Goal: Information Seeking & Learning: Learn about a topic

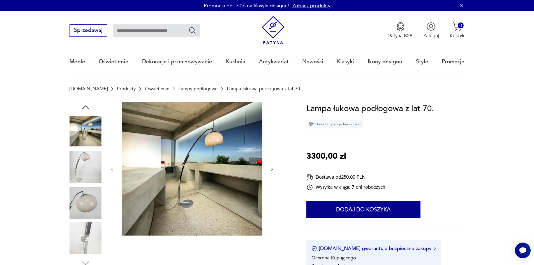
click at [82, 161] on img at bounding box center [86, 167] width 32 height 32
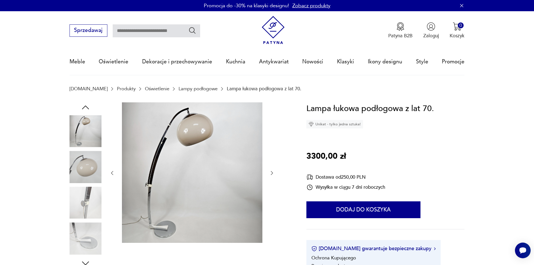
click at [90, 181] on img at bounding box center [86, 167] width 32 height 32
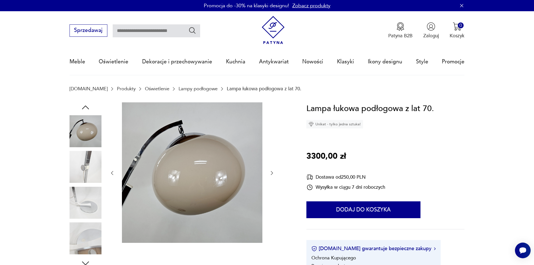
click at [90, 206] on img at bounding box center [86, 203] width 32 height 32
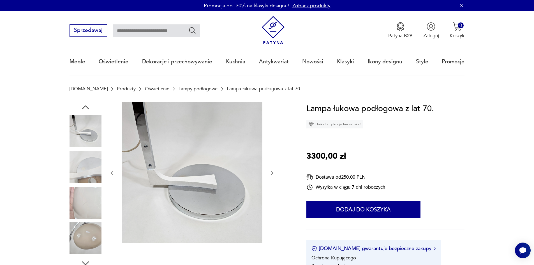
click at [89, 223] on img at bounding box center [86, 238] width 32 height 32
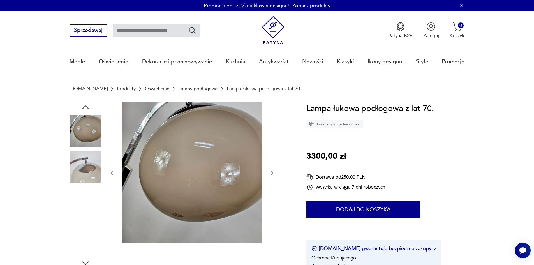
click at [89, 223] on img at bounding box center [86, 238] width 32 height 32
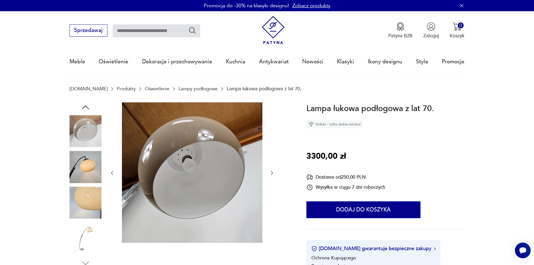
click at [156, 31] on input "text" at bounding box center [156, 30] width 87 height 13
type input "****"
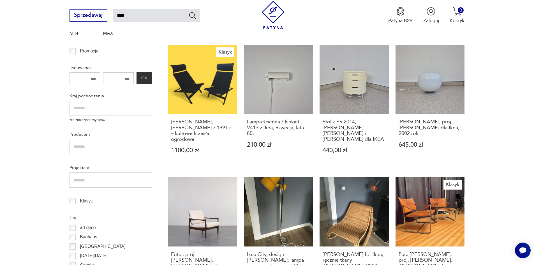
scroll to position [313, 0]
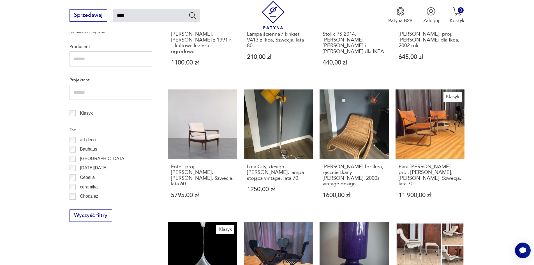
drag, startPoint x: 416, startPoint y: 101, endPoint x: 497, endPoint y: 102, distance: 81.0
click at [497, 102] on section "Filtruj produkty Meble (47) Dekoracje (7) Kuchnia (1) Elektronika (1) Pozostałe…" at bounding box center [267, 108] width 534 height 608
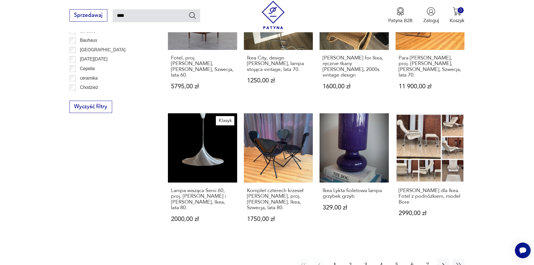
scroll to position [425, 0]
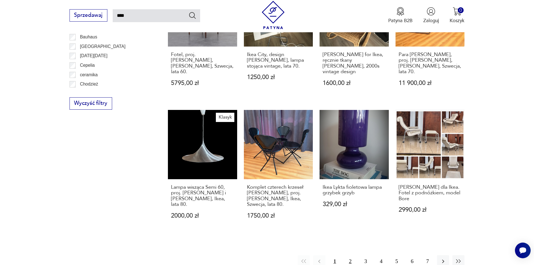
click at [350, 255] on button "2" at bounding box center [350, 261] width 12 height 12
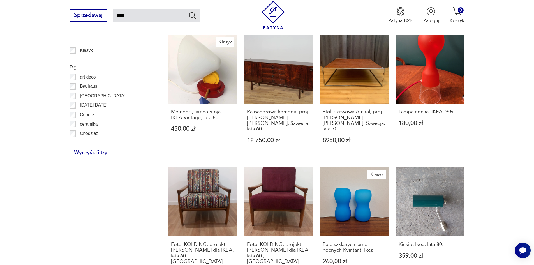
scroll to position [453, 0]
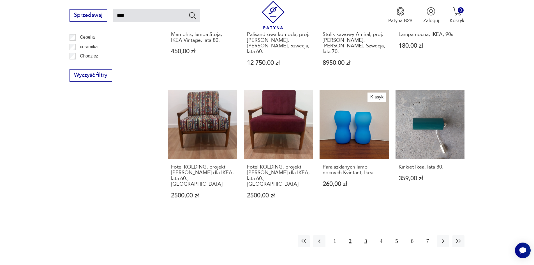
click at [367, 235] on button "3" at bounding box center [366, 241] width 12 height 12
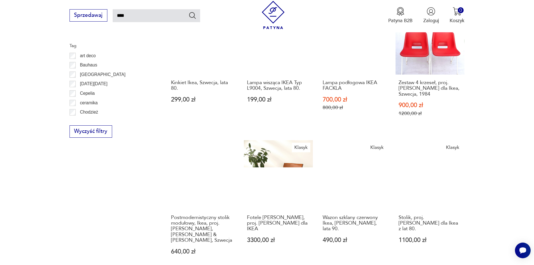
scroll to position [453, 0]
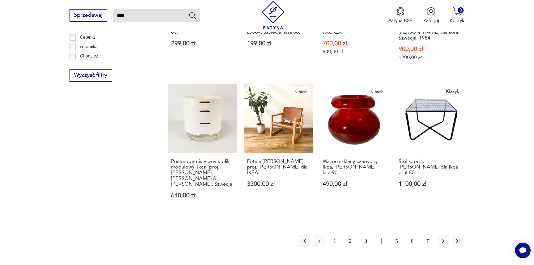
click at [382, 235] on button "4" at bounding box center [381, 241] width 12 height 12
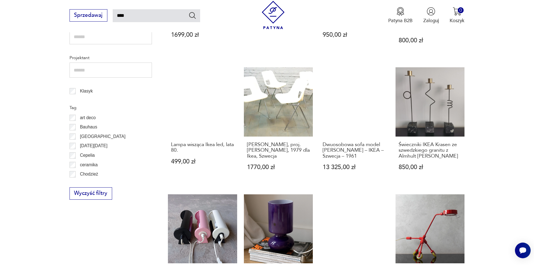
scroll to position [425, 0]
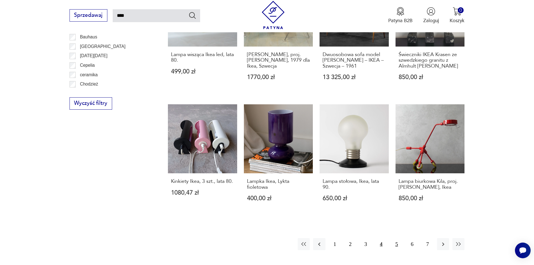
click at [393, 238] on button "5" at bounding box center [396, 244] width 12 height 12
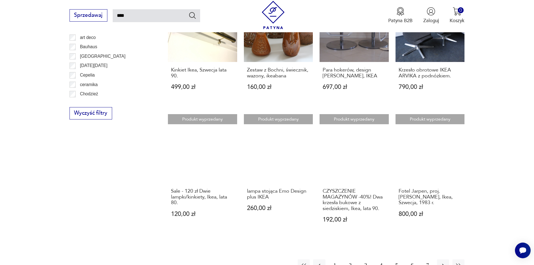
scroll to position [425, 0]
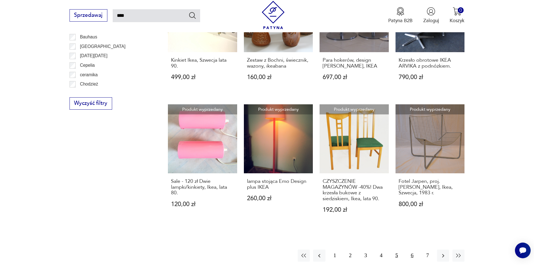
click at [410, 249] on button "6" at bounding box center [412, 255] width 12 height 12
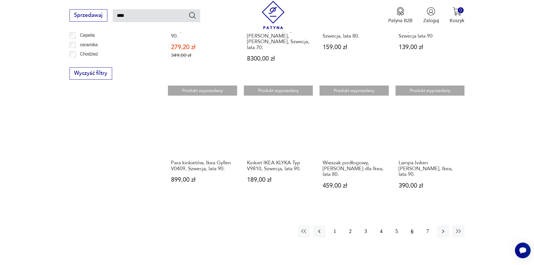
scroll to position [509, 0]
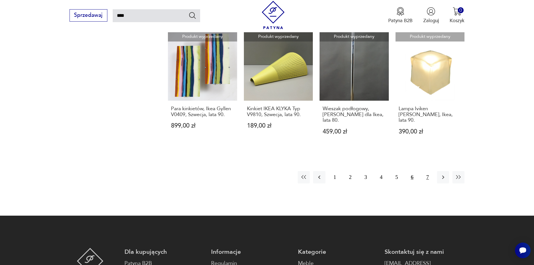
click at [430, 171] on button "7" at bounding box center [428, 177] width 12 height 12
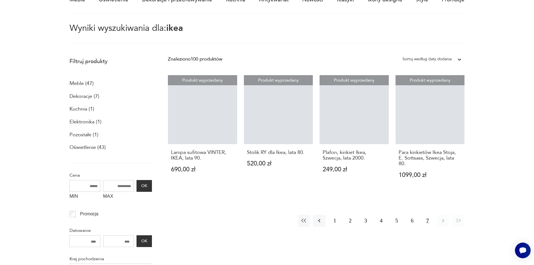
scroll to position [32, 0]
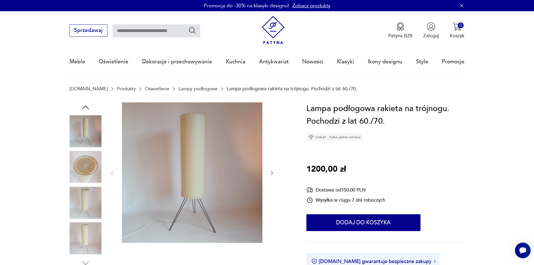
click at [168, 34] on input "text" at bounding box center [156, 30] width 87 height 13
type input "*****"
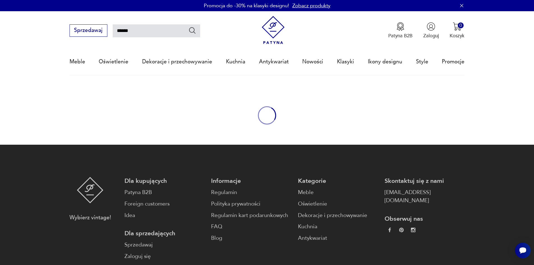
type input "*****"
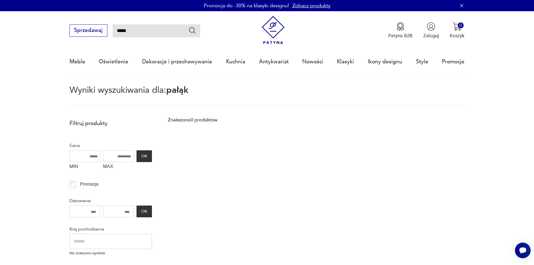
click at [143, 31] on input "*****" at bounding box center [156, 30] width 87 height 13
drag, startPoint x: 143, startPoint y: 31, endPoint x: 111, endPoint y: 28, distance: 31.8
click at [111, 28] on div "Sprzedawaj *****" at bounding box center [135, 30] width 131 height 12
type input "***"
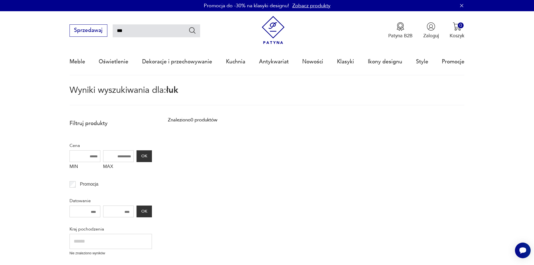
scroll to position [32, 0]
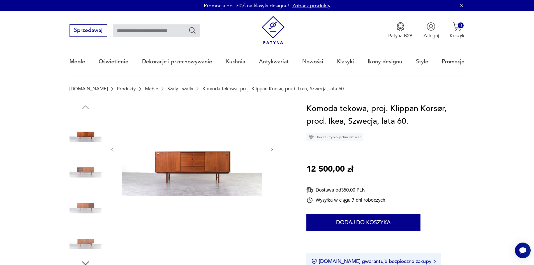
click at [84, 163] on img at bounding box center [86, 167] width 32 height 32
click at [91, 177] on img at bounding box center [86, 167] width 32 height 32
click at [90, 184] on div at bounding box center [86, 185] width 32 height 140
click at [90, 210] on img at bounding box center [86, 203] width 32 height 32
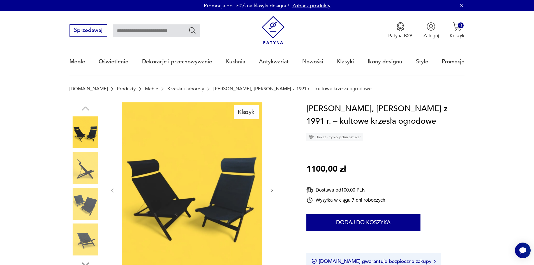
click at [195, 132] on img at bounding box center [192, 189] width 140 height 175
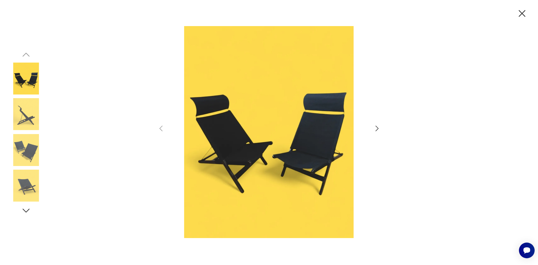
click at [373, 131] on div at bounding box center [269, 132] width 224 height 213
click at [375, 128] on icon "button" at bounding box center [377, 128] width 8 height 8
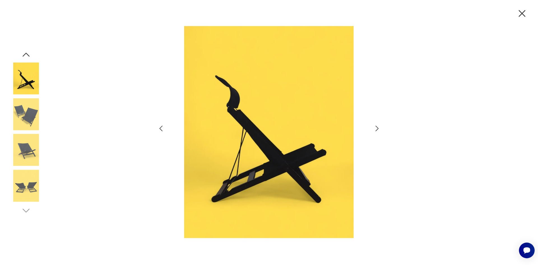
click at [375, 128] on icon "button" at bounding box center [377, 128] width 8 height 8
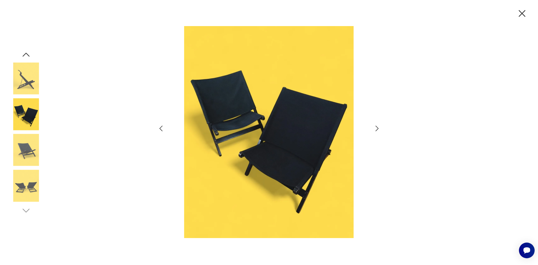
click at [375, 128] on icon "button" at bounding box center [377, 128] width 8 height 8
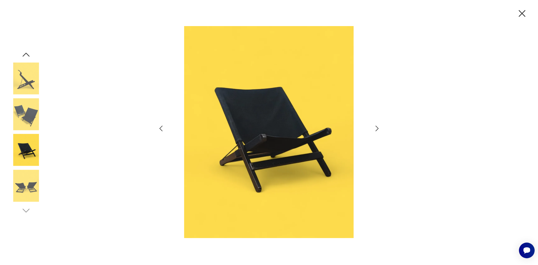
click at [375, 128] on icon "button" at bounding box center [377, 128] width 8 height 8
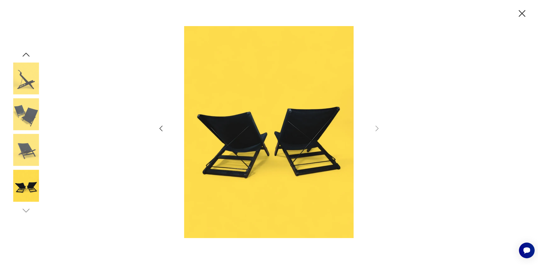
click at [35, 74] on img at bounding box center [26, 79] width 32 height 32
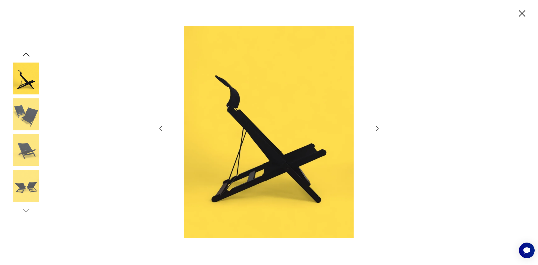
click at [266, 179] on img at bounding box center [269, 132] width 195 height 212
click at [524, 16] on icon "button" at bounding box center [522, 14] width 12 height 12
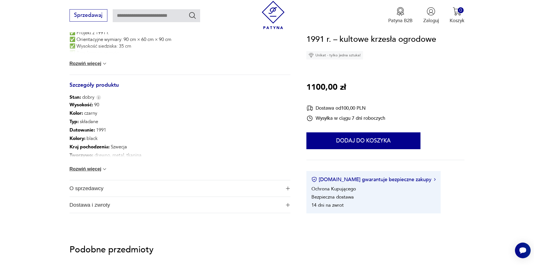
scroll to position [308, 0]
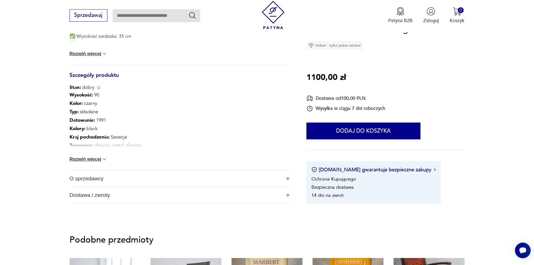
click at [86, 158] on button "Rozwiń więcej" at bounding box center [89, 159] width 38 height 6
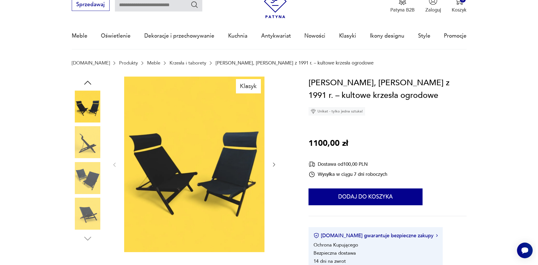
scroll to position [56, 0]
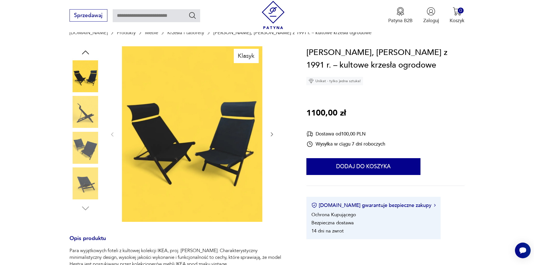
click at [177, 166] on img at bounding box center [192, 133] width 140 height 175
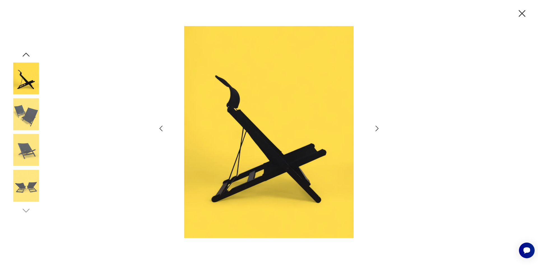
click at [160, 131] on icon "button" at bounding box center [161, 128] width 8 height 8
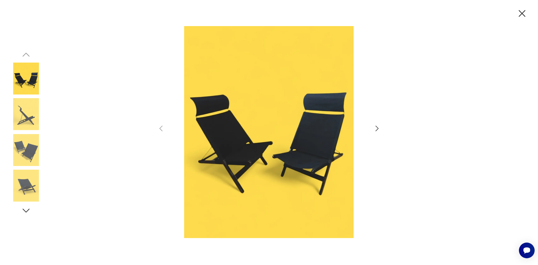
click at [161, 123] on div at bounding box center [269, 132] width 224 height 213
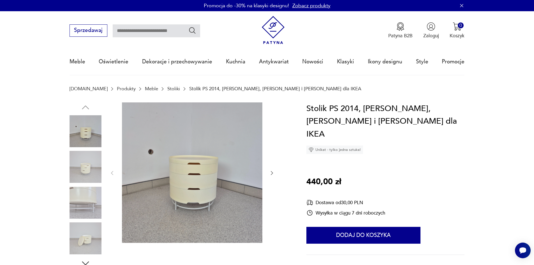
click at [274, 173] on icon "button" at bounding box center [272, 173] width 6 height 6
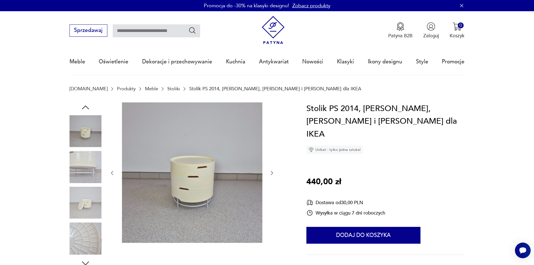
click at [274, 173] on icon "button" at bounding box center [272, 173] width 6 height 6
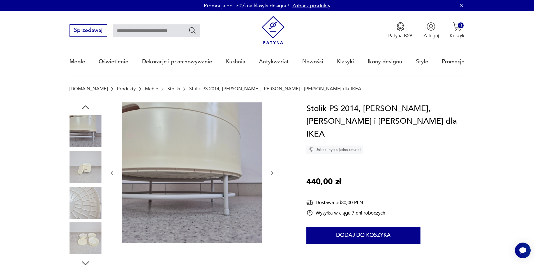
click at [274, 173] on icon "button" at bounding box center [272, 173] width 6 height 6
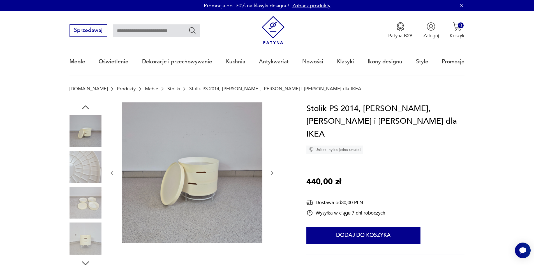
click at [274, 173] on icon "button" at bounding box center [272, 173] width 6 height 6
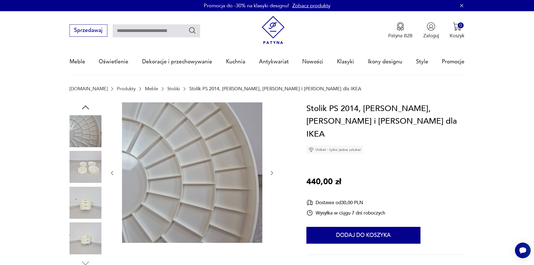
click at [274, 173] on icon "button" at bounding box center [272, 173] width 6 height 6
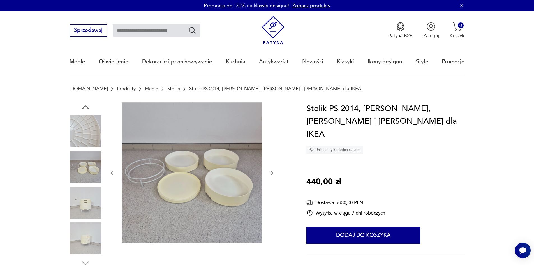
click at [274, 173] on icon "button" at bounding box center [272, 173] width 6 height 6
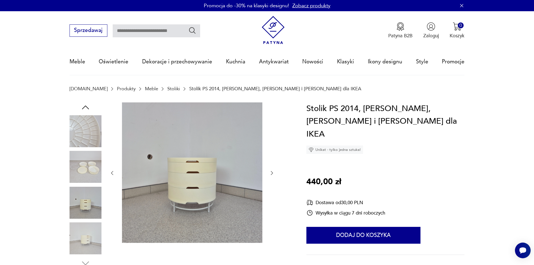
click at [274, 174] on icon "button" at bounding box center [272, 173] width 6 height 6
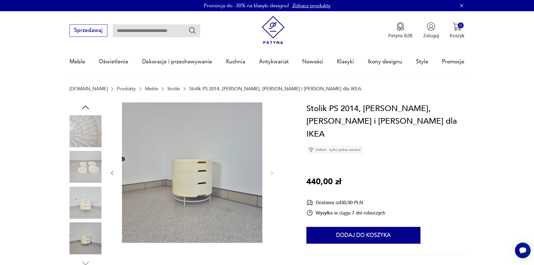
click at [172, 147] on img at bounding box center [192, 172] width 140 height 140
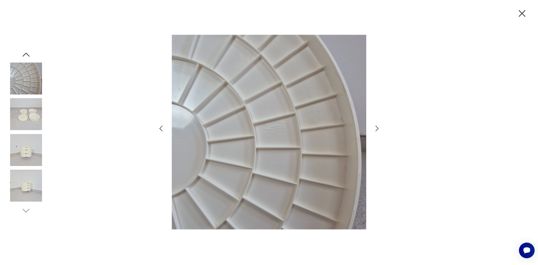
click at [375, 128] on icon "button" at bounding box center [377, 128] width 8 height 8
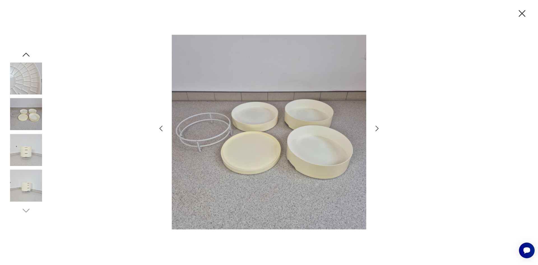
click at [375, 128] on icon "button" at bounding box center [377, 128] width 8 height 8
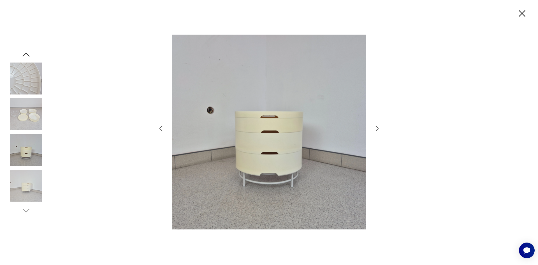
click at [375, 128] on icon "button" at bounding box center [377, 128] width 8 height 8
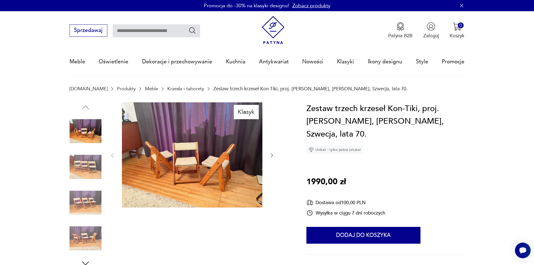
click at [271, 154] on icon "button" at bounding box center [272, 155] width 6 height 6
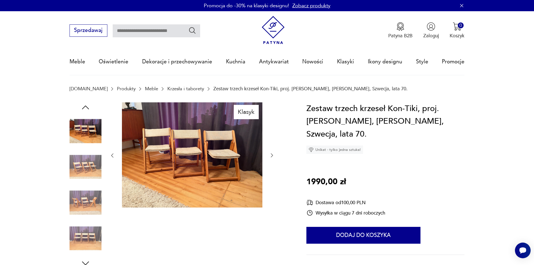
click at [272, 154] on icon "button" at bounding box center [272, 155] width 6 height 6
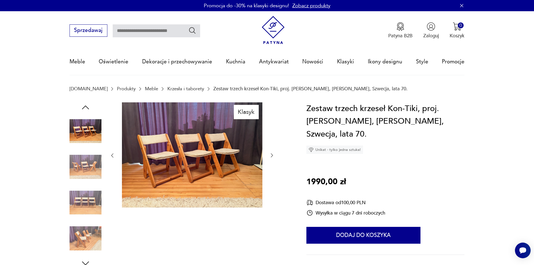
click at [272, 154] on icon "button" at bounding box center [272, 155] width 6 height 6
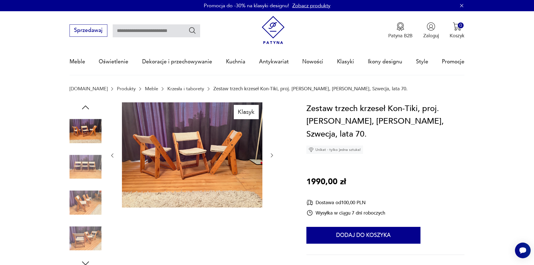
click at [272, 154] on icon "button" at bounding box center [272, 155] width 6 height 6
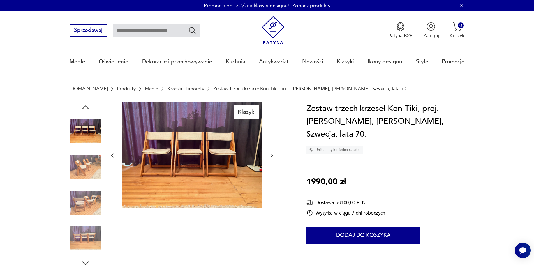
click at [272, 154] on icon "button" at bounding box center [272, 155] width 6 height 6
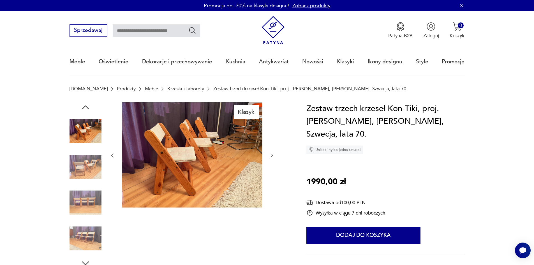
click at [272, 154] on icon "button" at bounding box center [272, 155] width 6 height 6
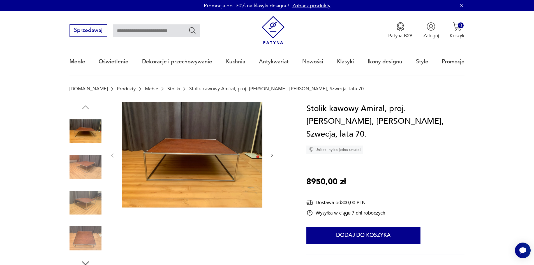
click at [271, 156] on icon "button" at bounding box center [272, 155] width 6 height 6
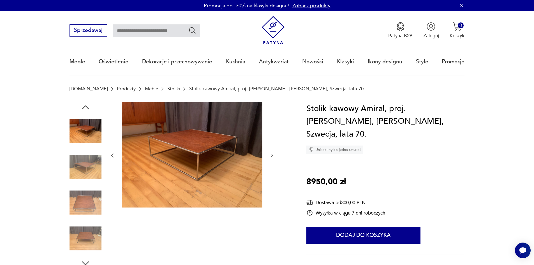
click at [271, 156] on icon "button" at bounding box center [272, 155] width 6 height 6
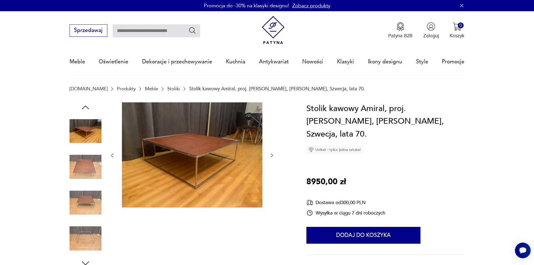
click at [271, 156] on icon "button" at bounding box center [272, 155] width 6 height 6
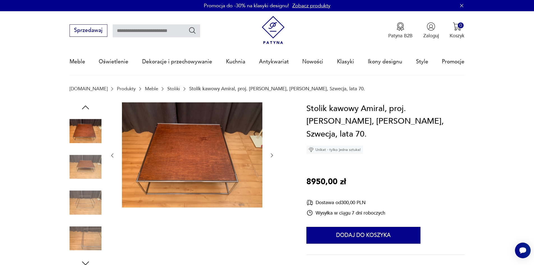
click at [271, 156] on icon "button" at bounding box center [272, 155] width 6 height 6
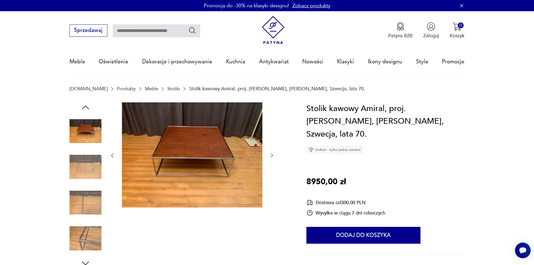
click at [271, 156] on icon "button" at bounding box center [272, 155] width 6 height 6
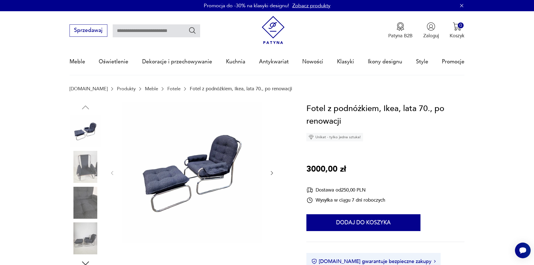
click at [192, 158] on img at bounding box center [192, 172] width 140 height 140
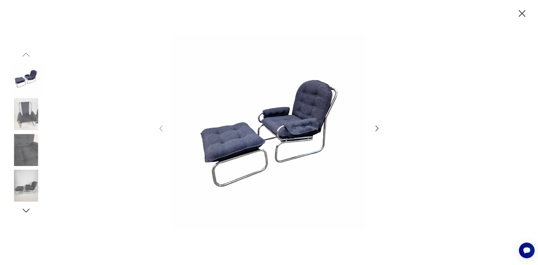
click at [377, 128] on icon "button" at bounding box center [377, 128] width 8 height 8
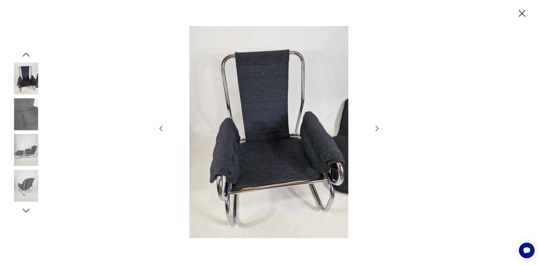
click at [377, 128] on icon "button" at bounding box center [377, 128] width 8 height 8
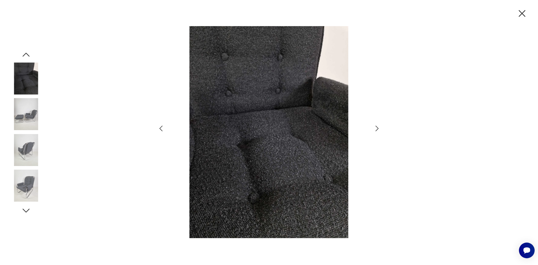
click at [377, 128] on icon "button" at bounding box center [377, 128] width 8 height 8
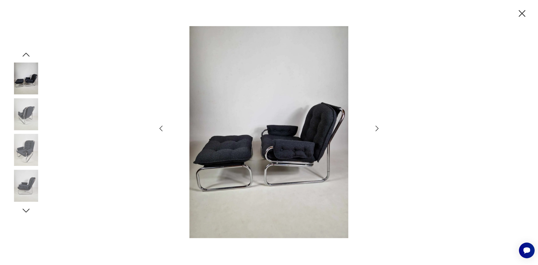
click at [377, 128] on icon "button" at bounding box center [377, 128] width 8 height 8
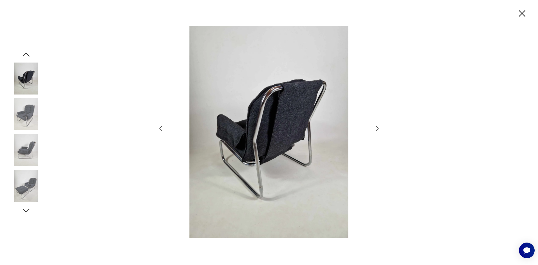
click at [377, 128] on icon "button" at bounding box center [377, 128] width 8 height 8
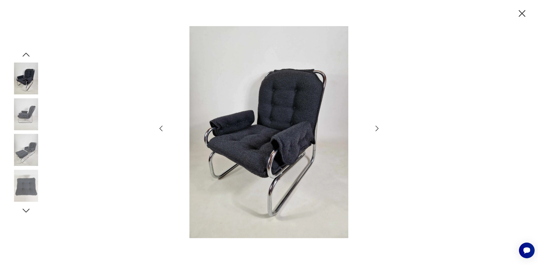
click at [377, 128] on icon "button" at bounding box center [377, 128] width 8 height 8
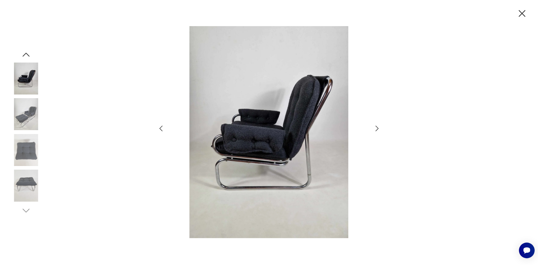
click at [377, 128] on icon "button" at bounding box center [377, 128] width 8 height 8
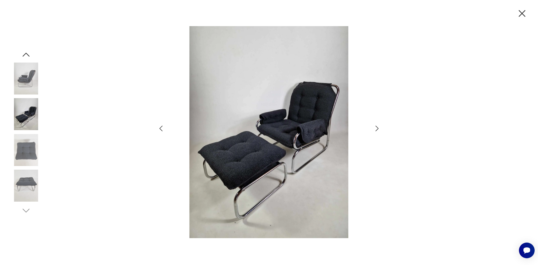
click at [377, 128] on icon "button" at bounding box center [377, 128] width 8 height 8
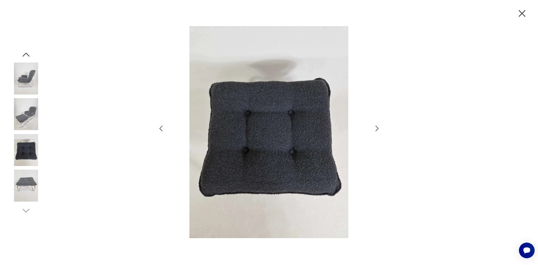
click at [377, 128] on icon "button" at bounding box center [377, 128] width 8 height 8
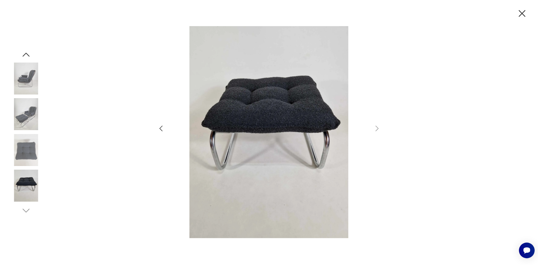
click at [521, 13] on icon "button" at bounding box center [522, 14] width 12 height 12
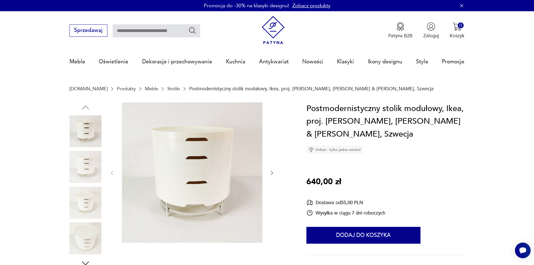
click at [223, 180] on img at bounding box center [192, 172] width 140 height 140
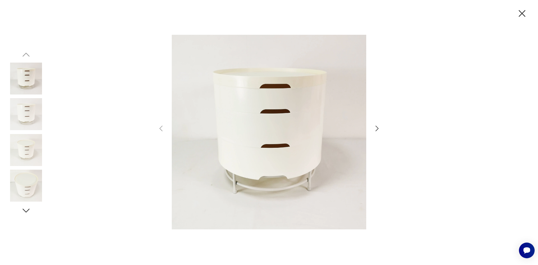
click at [378, 127] on icon "button" at bounding box center [377, 128] width 8 height 8
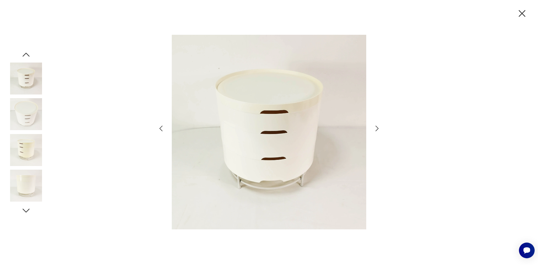
click at [378, 127] on icon "button" at bounding box center [377, 128] width 8 height 8
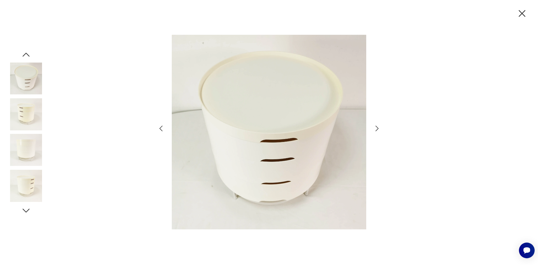
click at [378, 127] on icon "button" at bounding box center [377, 128] width 8 height 8
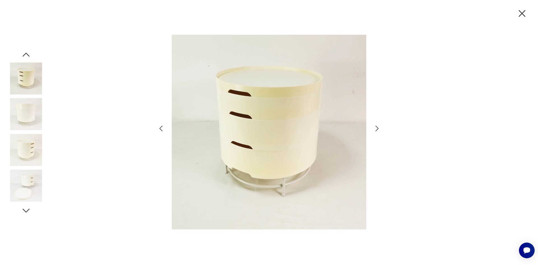
click at [378, 127] on icon "button" at bounding box center [377, 128] width 8 height 8
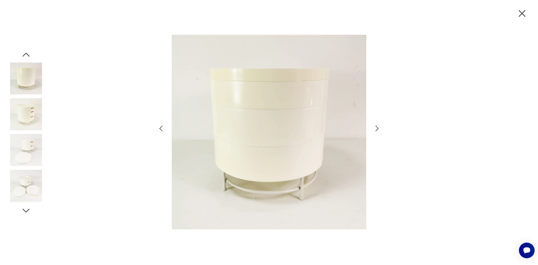
click at [378, 127] on icon "button" at bounding box center [377, 128] width 8 height 8
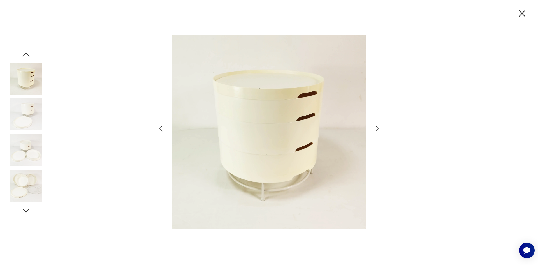
click at [378, 127] on icon "button" at bounding box center [377, 128] width 8 height 8
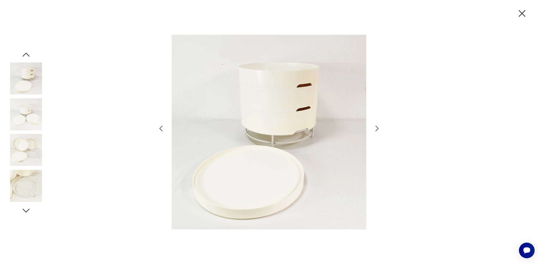
click at [378, 127] on icon "button" at bounding box center [377, 128] width 8 height 8
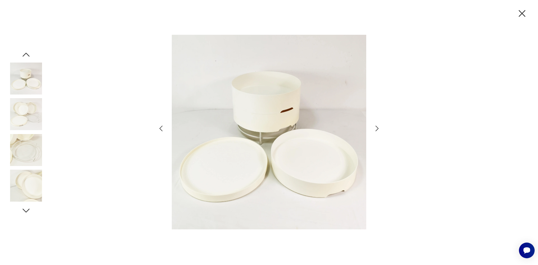
click at [378, 127] on icon "button" at bounding box center [377, 128] width 8 height 8
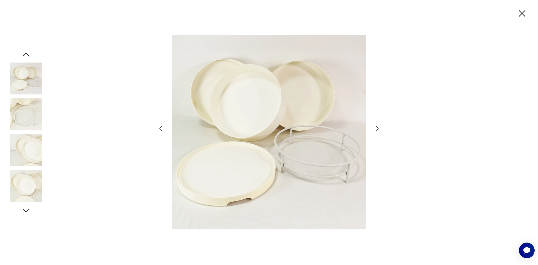
click at [378, 127] on icon "button" at bounding box center [377, 128] width 8 height 8
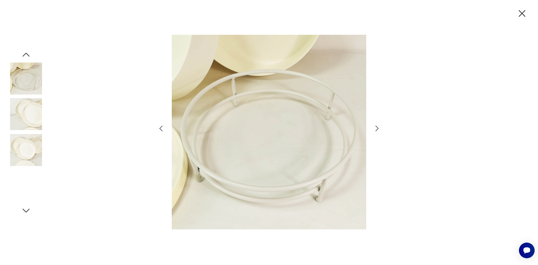
click at [378, 127] on icon "button" at bounding box center [377, 128] width 8 height 8
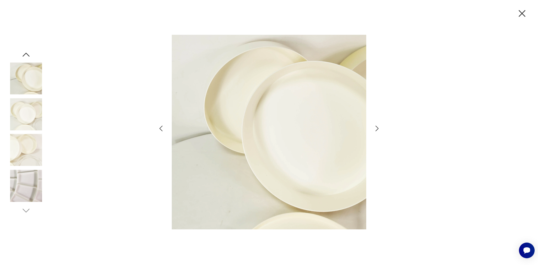
click at [378, 127] on icon "button" at bounding box center [377, 128] width 8 height 8
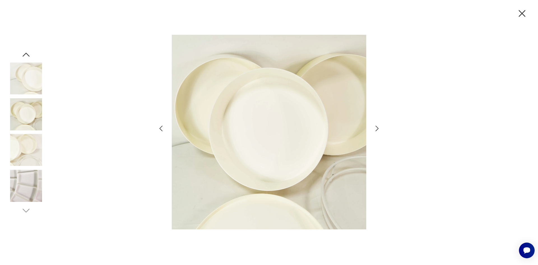
click at [378, 127] on icon "button" at bounding box center [377, 128] width 8 height 8
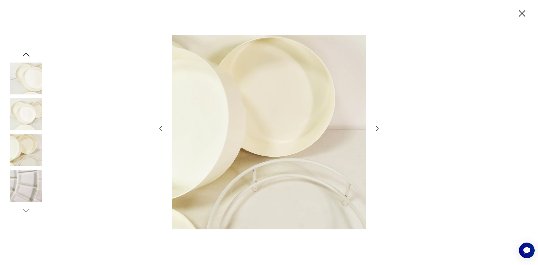
click at [378, 127] on icon "button" at bounding box center [377, 128] width 8 height 8
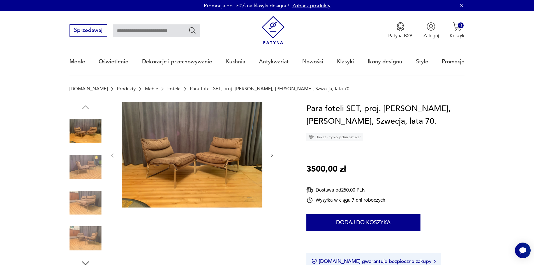
click at [221, 166] on img at bounding box center [192, 154] width 140 height 105
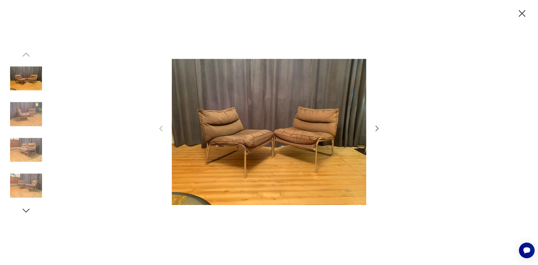
click at [375, 130] on icon "button" at bounding box center [377, 128] width 8 height 8
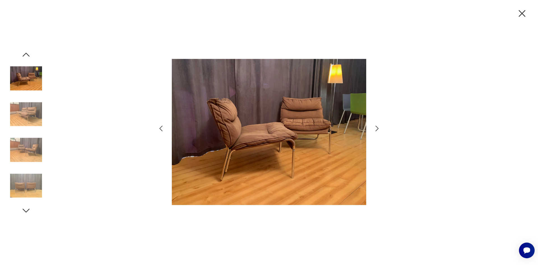
click at [375, 130] on icon "button" at bounding box center [377, 128] width 8 height 8
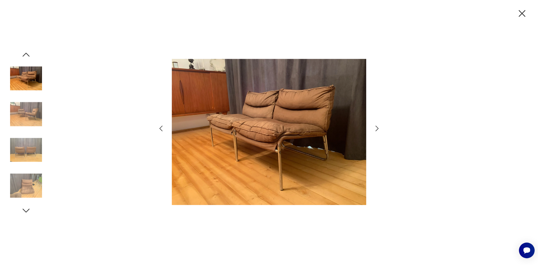
click at [375, 130] on icon "button" at bounding box center [377, 128] width 8 height 8
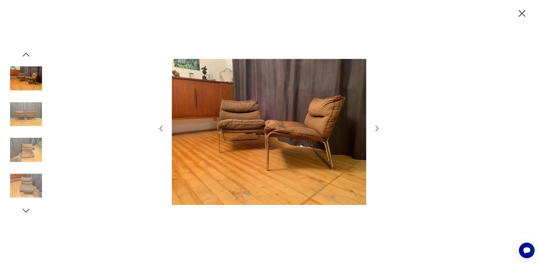
click at [375, 129] on icon "button" at bounding box center [377, 128] width 8 height 8
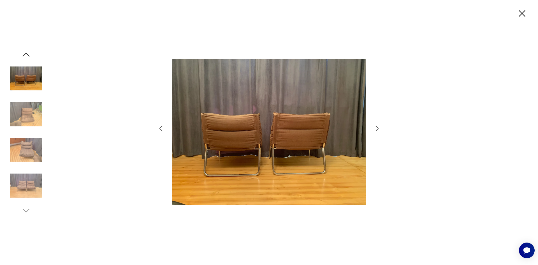
click at [375, 129] on icon "button" at bounding box center [377, 128] width 8 height 8
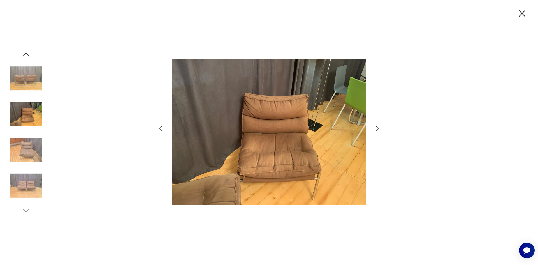
click at [375, 129] on icon "button" at bounding box center [377, 128] width 8 height 8
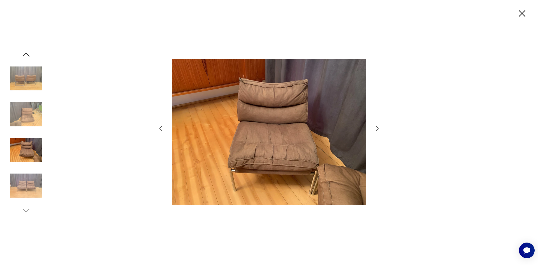
click at [294, 135] on img at bounding box center [269, 132] width 195 height 212
click at [384, 128] on div at bounding box center [269, 132] width 538 height 265
click at [376, 128] on icon "button" at bounding box center [377, 128] width 8 height 8
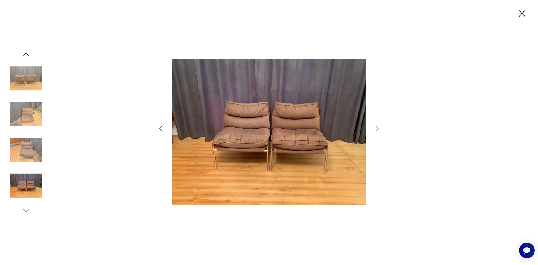
click at [517, 12] on icon "button" at bounding box center [522, 14] width 12 height 12
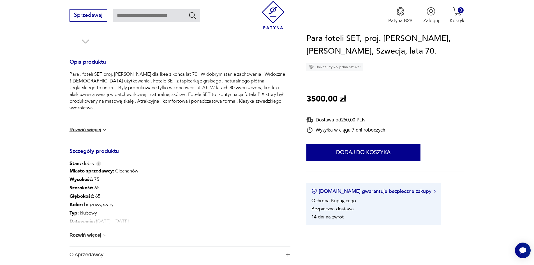
scroll to position [280, 0]
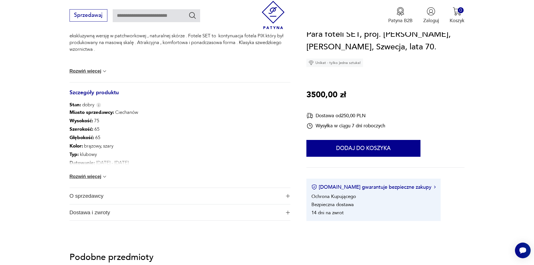
click at [92, 178] on button "Rozwiń więcej" at bounding box center [89, 177] width 38 height 6
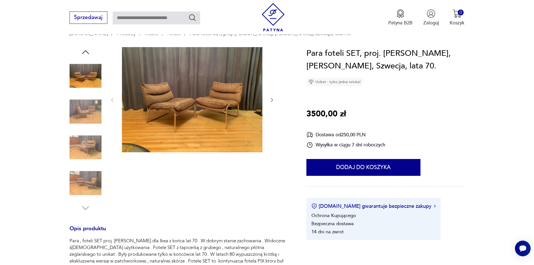
scroll to position [112, 0]
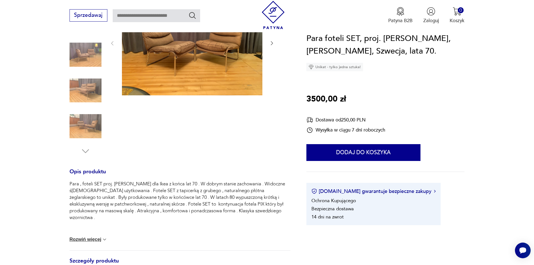
click at [91, 242] on button "Rozwiń więcej" at bounding box center [89, 240] width 38 height 6
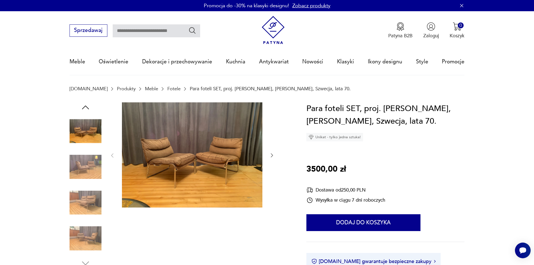
click at [462, 140] on div "Para foteli SET, proj. [PERSON_NAME], [PERSON_NAME], Szwecja, lata 70. Unikat -…" at bounding box center [385, 121] width 158 height 39
click at [270, 154] on icon "button" at bounding box center [272, 155] width 6 height 6
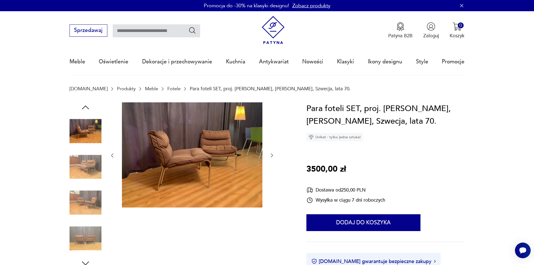
click at [273, 156] on icon "button" at bounding box center [272, 156] width 2 height 4
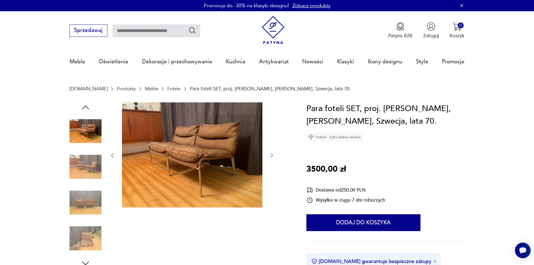
click at [273, 156] on icon "button" at bounding box center [272, 156] width 2 height 4
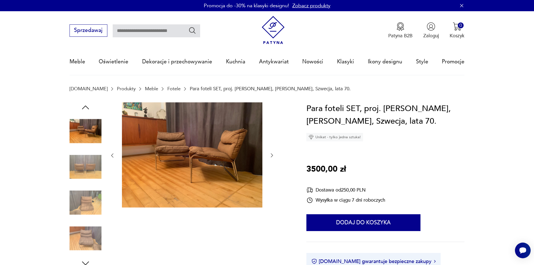
click at [273, 156] on icon "button" at bounding box center [272, 156] width 2 height 4
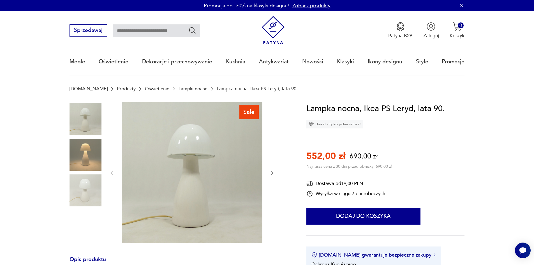
click at [219, 171] on img at bounding box center [192, 172] width 140 height 140
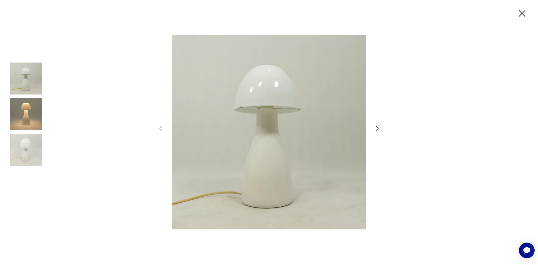
click at [378, 129] on icon "button" at bounding box center [377, 128] width 8 height 8
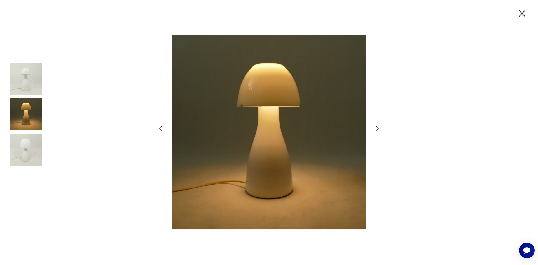
click at [527, 15] on icon "button" at bounding box center [522, 14] width 12 height 12
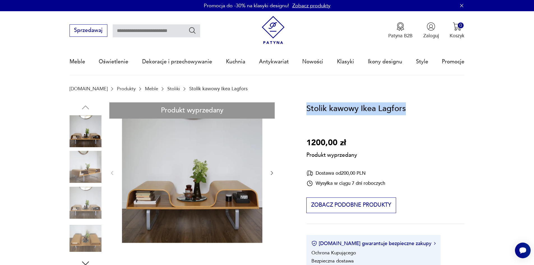
drag, startPoint x: 409, startPoint y: 109, endPoint x: 306, endPoint y: 108, distance: 102.9
click at [306, 108] on div "Stolik kawowy Ikea Lagfors 1200,00 zł Produkt wyprzedany Dostawa od 200,00 PLN …" at bounding box center [385, 189] width 158 height 175
